Goal: Find contact information: Find contact information

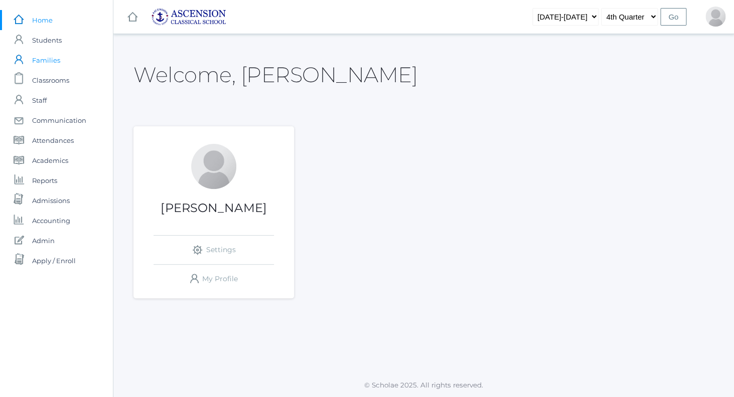
click at [47, 64] on span "Families" at bounding box center [46, 60] width 28 height 20
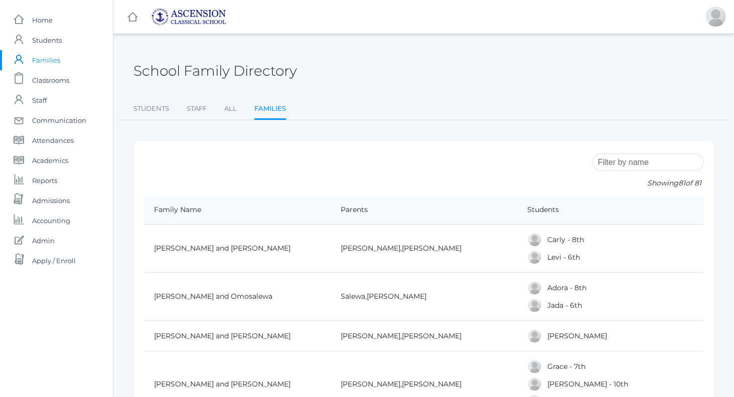
drag, startPoint x: 380, startPoint y: 147, endPoint x: 575, endPoint y: 147, distance: 195.1
click at [630, 168] on input "search" at bounding box center [647, 162] width 111 height 18
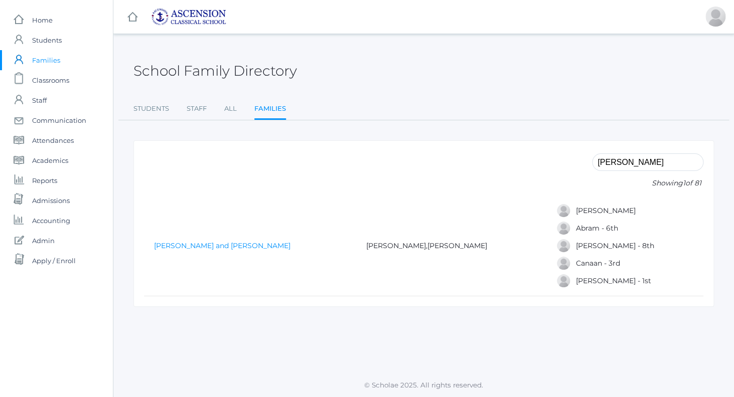
type input "[PERSON_NAME]"
click at [250, 244] on link "[PERSON_NAME] and [PERSON_NAME]" at bounding box center [222, 245] width 136 height 9
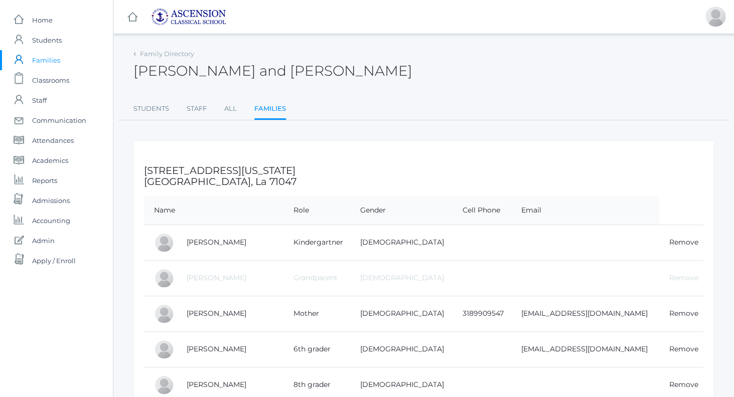
scroll to position [11, 0]
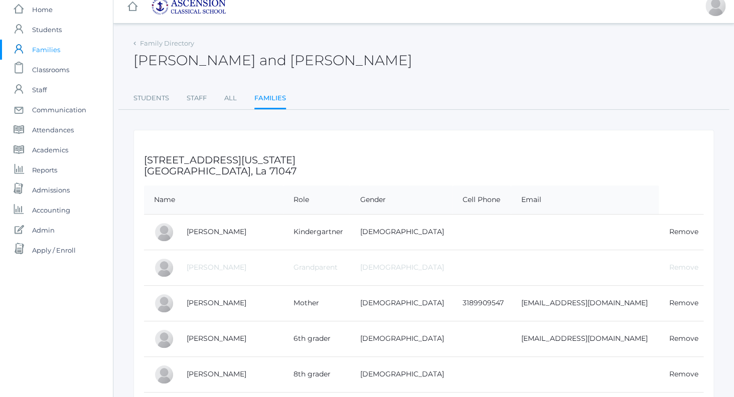
drag, startPoint x: 145, startPoint y: 159, endPoint x: 309, endPoint y: 162, distance: 164.1
click at [309, 162] on h3 "[STREET_ADDRESS][US_STATE]" at bounding box center [423, 166] width 559 height 22
copy h3 "[STREET_ADDRESS][US_STATE]"
click at [237, 173] on h3 "[STREET_ADDRESS][US_STATE]" at bounding box center [423, 166] width 559 height 22
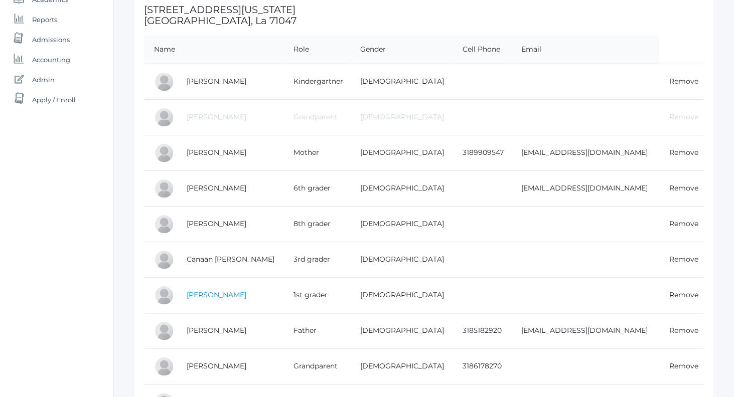
scroll to position [170, 0]
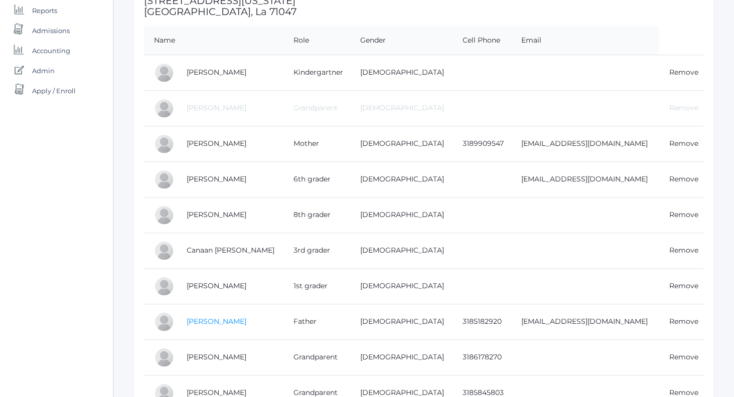
click at [233, 320] on link "[PERSON_NAME]" at bounding box center [217, 321] width 60 height 9
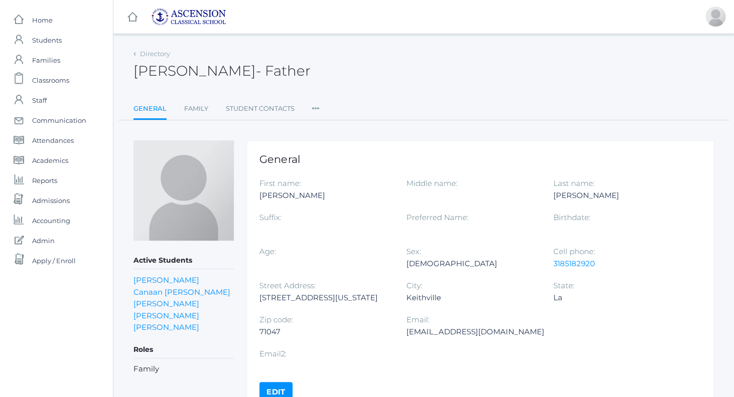
scroll to position [21, 0]
